Goal: Task Accomplishment & Management: Manage account settings

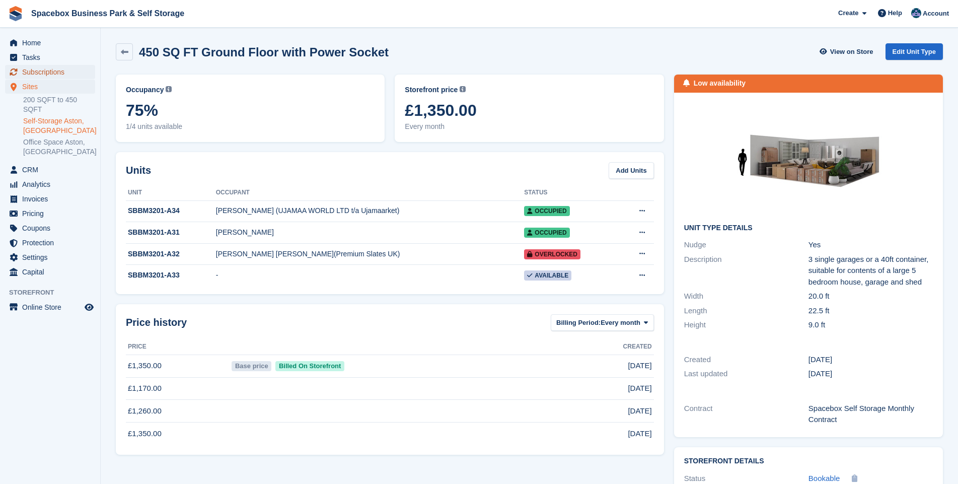
click at [45, 69] on span "Subscriptions" at bounding box center [52, 72] width 60 height 14
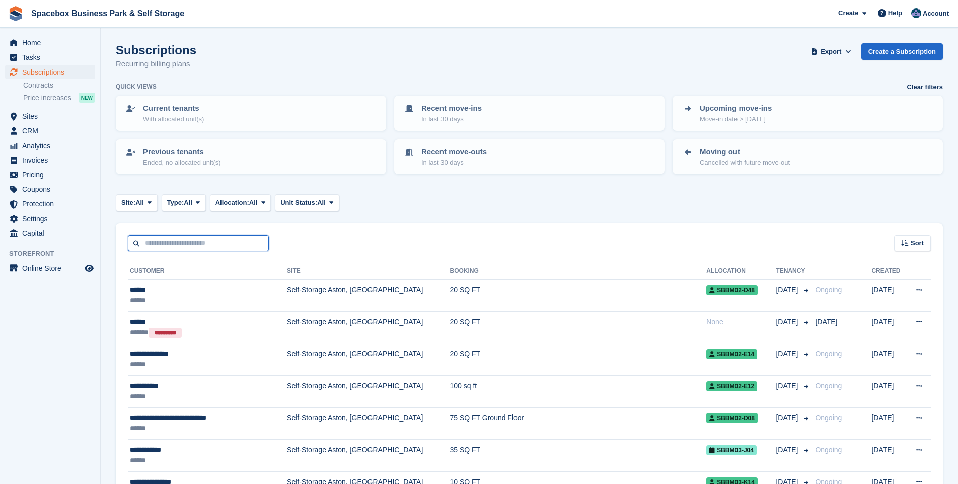
click at [179, 236] on input "text" at bounding box center [198, 243] width 141 height 17
type input "*"
type input "*****"
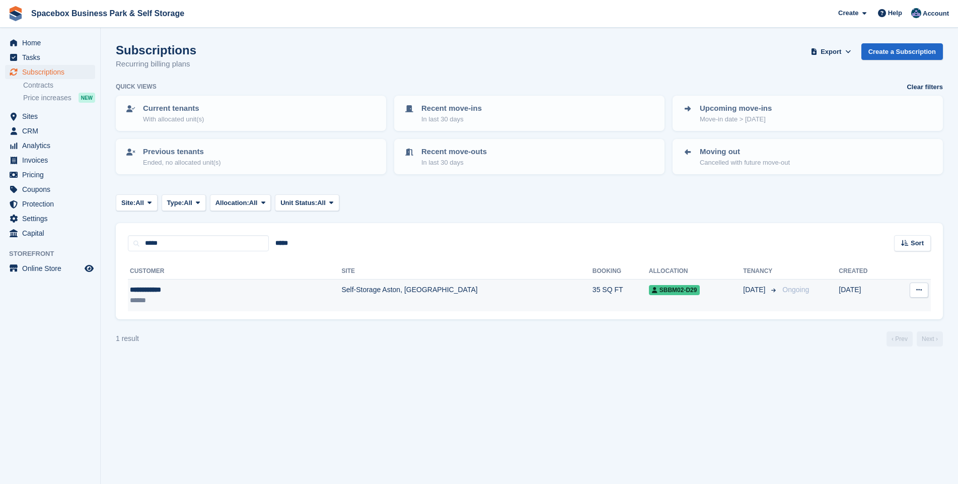
click at [341, 290] on td "Self-Storage Aston, [GEOGRAPHIC_DATA]" at bounding box center [466, 296] width 251 height 32
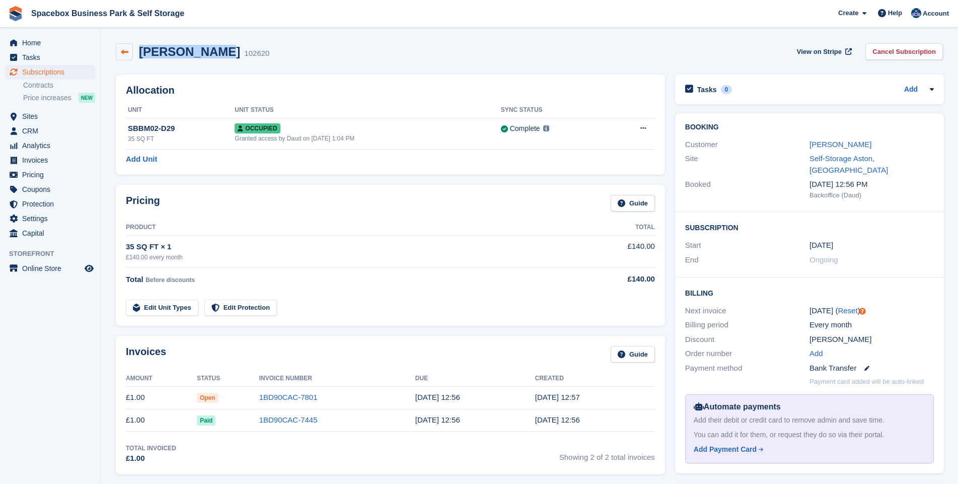
drag, startPoint x: 211, startPoint y: 53, endPoint x: 131, endPoint y: 50, distance: 79.6
click at [131, 50] on div "[PERSON_NAME] 102620" at bounding box center [193, 51] width 154 height 17
drag, startPoint x: 131, startPoint y: 50, endPoint x: 154, endPoint y: 51, distance: 22.7
copy div "Ermin Hadzic"
